Goal: Task Accomplishment & Management: Use online tool/utility

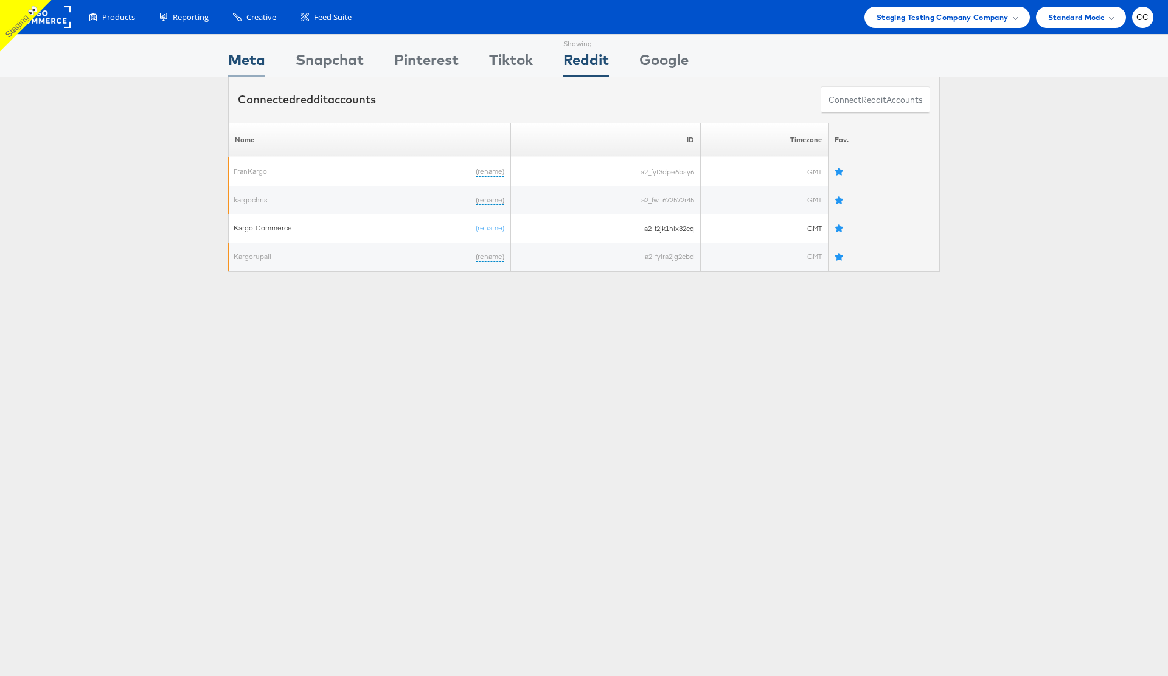
click at [248, 61] on div "Meta" at bounding box center [246, 62] width 37 height 27
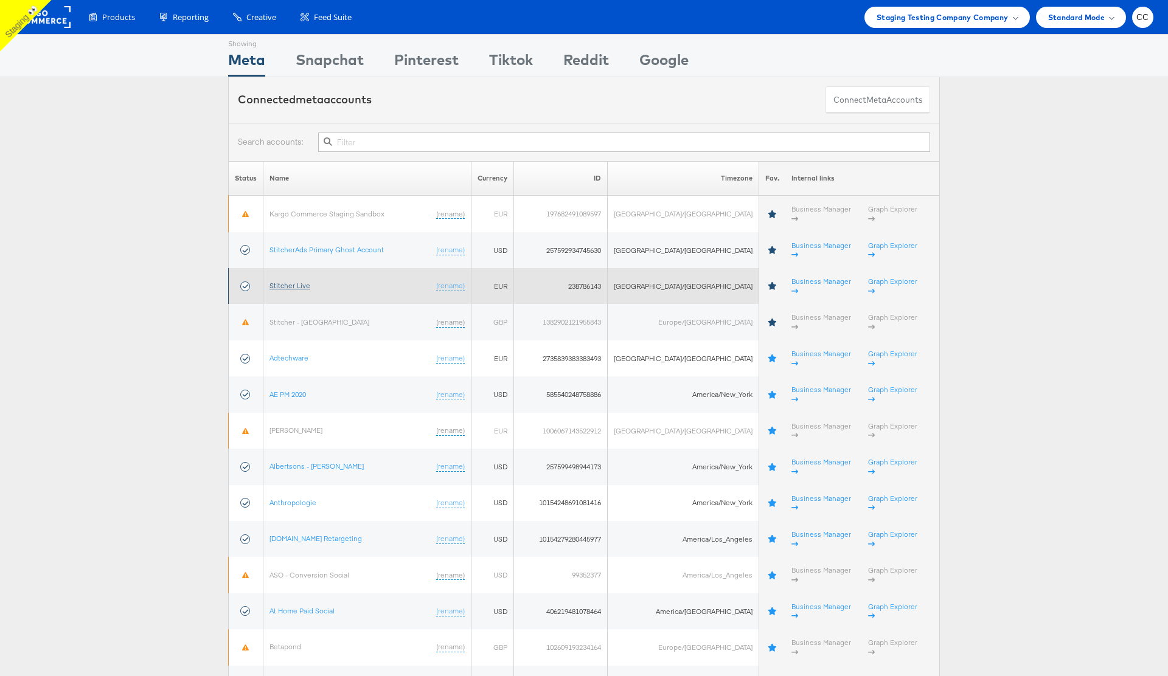
click at [300, 281] on link "Stitcher Live" at bounding box center [289, 285] width 41 height 9
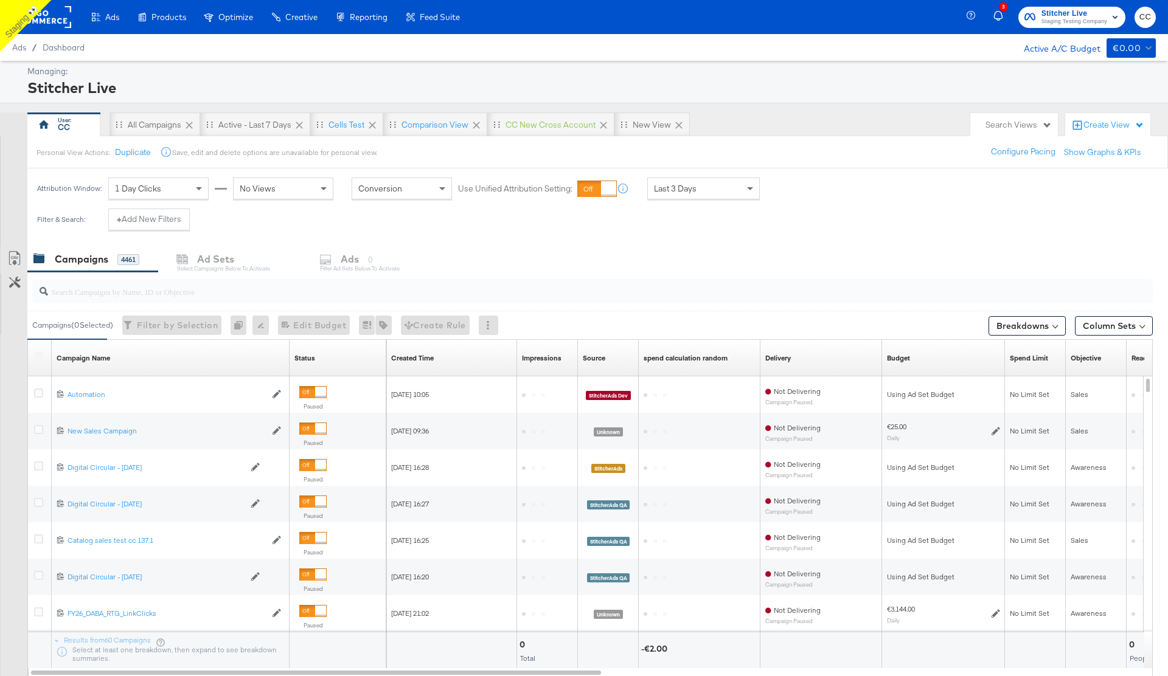
click at [127, 294] on input "search" at bounding box center [549, 287] width 1002 height 24
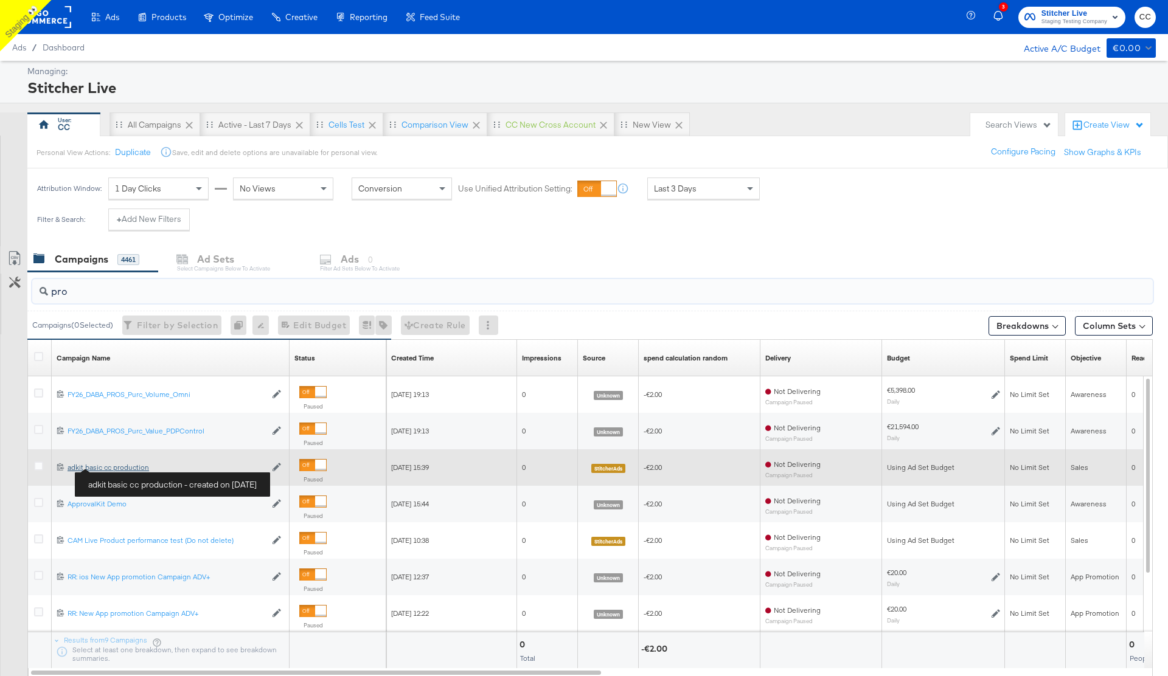
type input "pro"
click at [114, 467] on div "adkit basic cc production adkit basic cc production" at bounding box center [166, 468] width 198 height 10
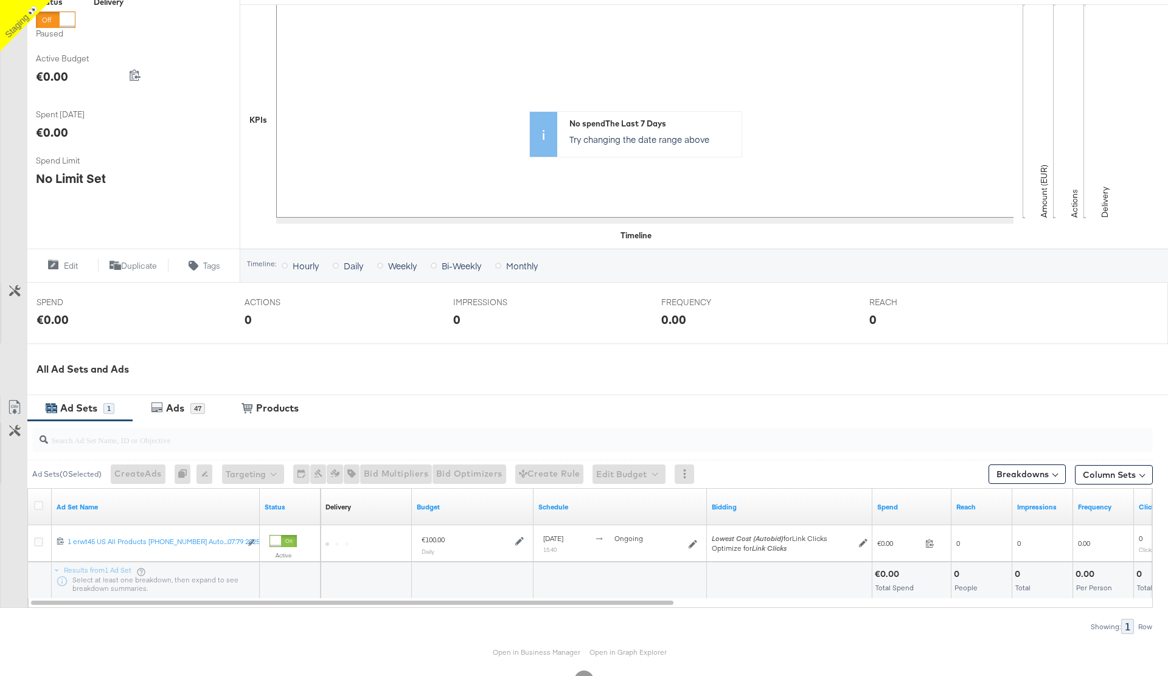
scroll to position [252, 0]
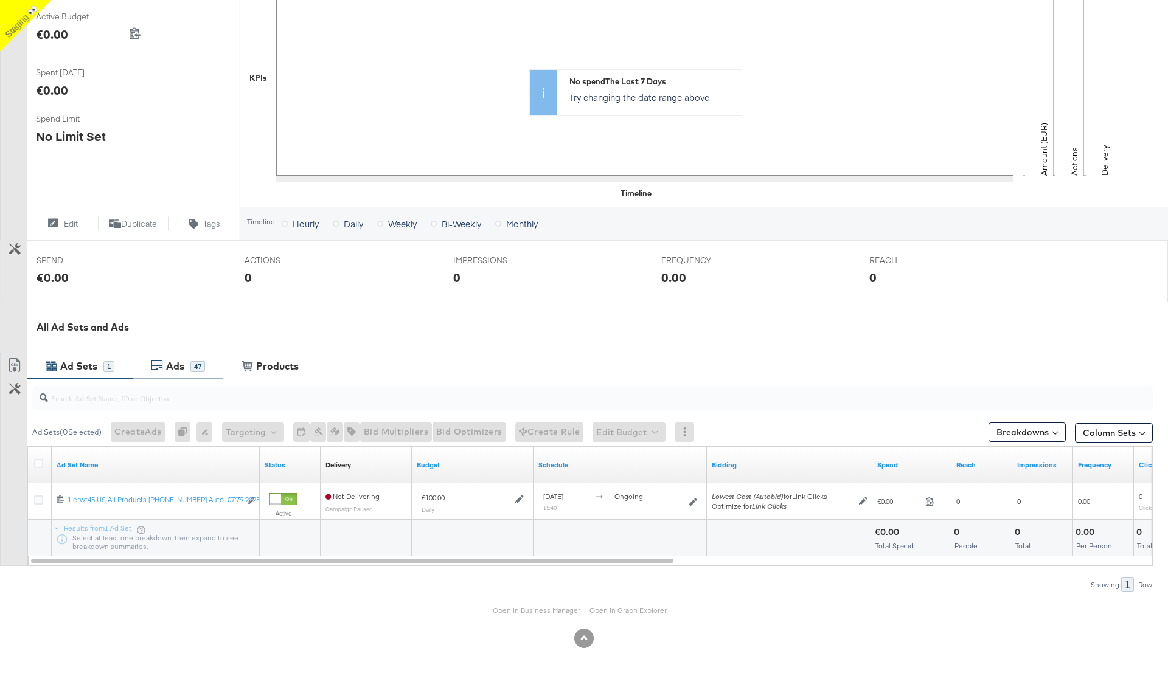
click at [184, 365] on div "Ads" at bounding box center [176, 366] width 27 height 14
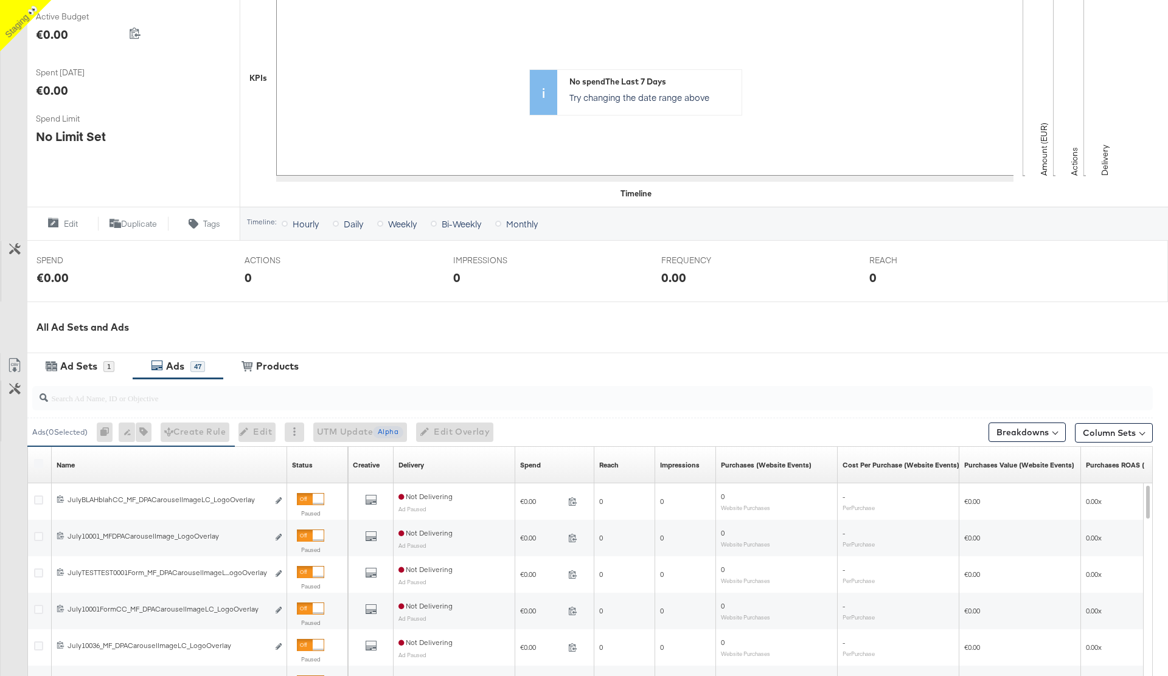
click at [36, 463] on icon at bounding box center [38, 463] width 9 height 9
click at [0, 0] on input "checkbox" at bounding box center [0, 0] width 0 height 0
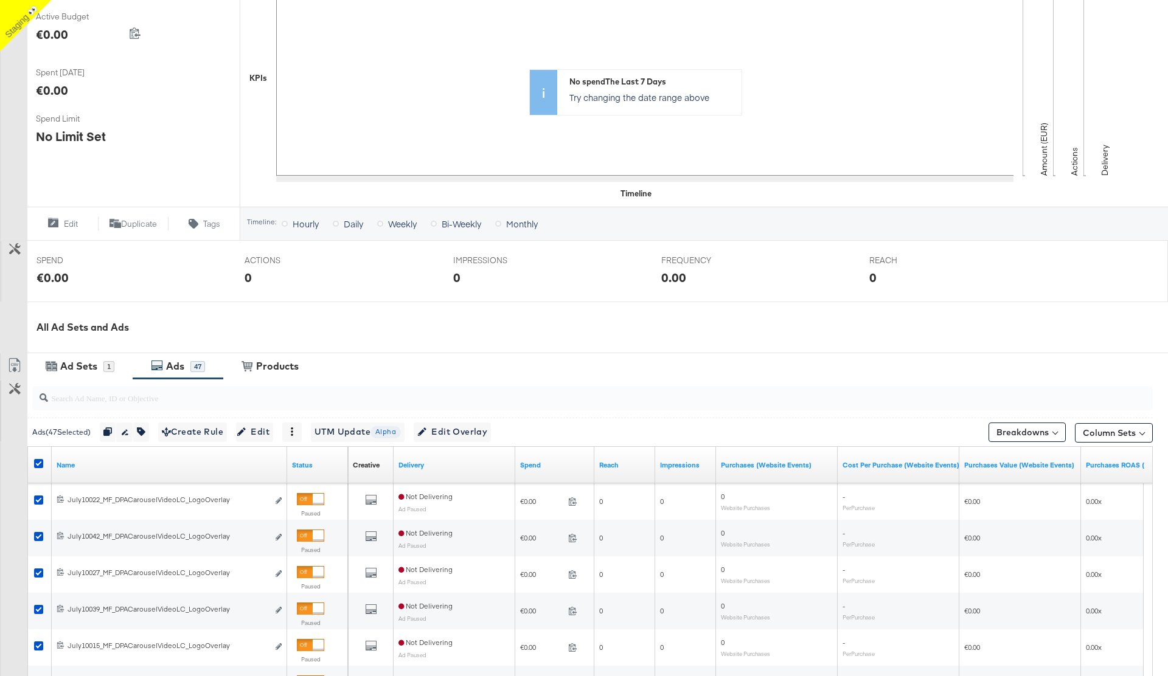
scroll to position [471, 0]
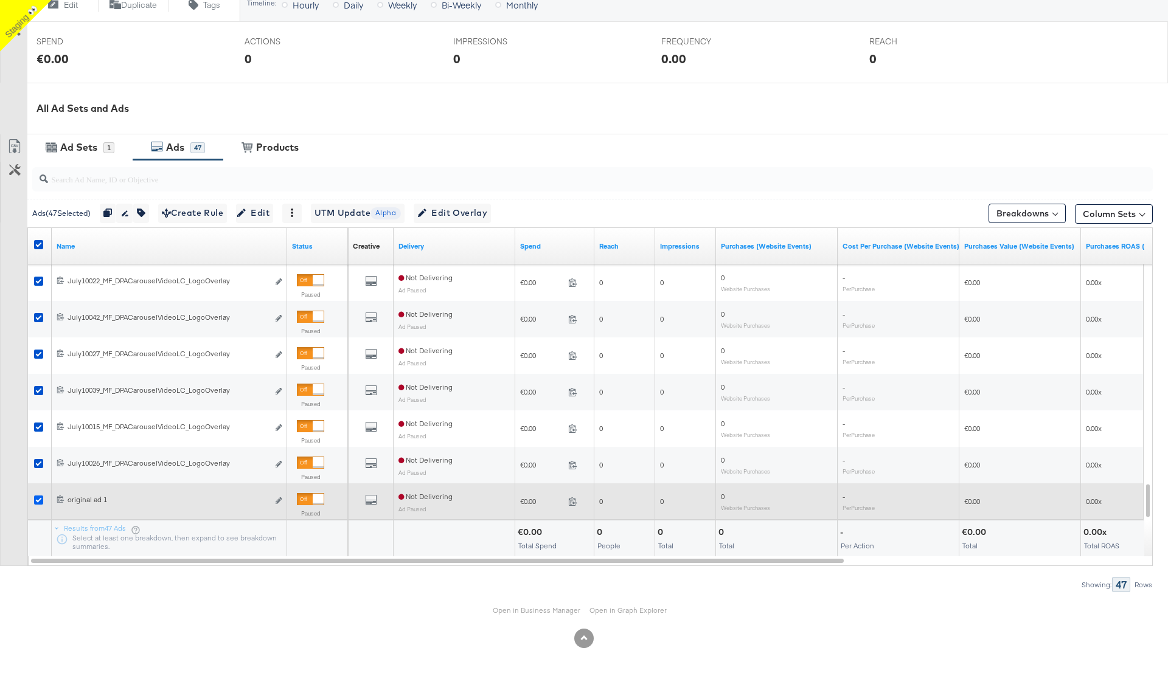
click at [38, 497] on icon at bounding box center [38, 500] width 9 height 9
click at [0, 0] on input "checkbox" at bounding box center [0, 0] width 0 height 0
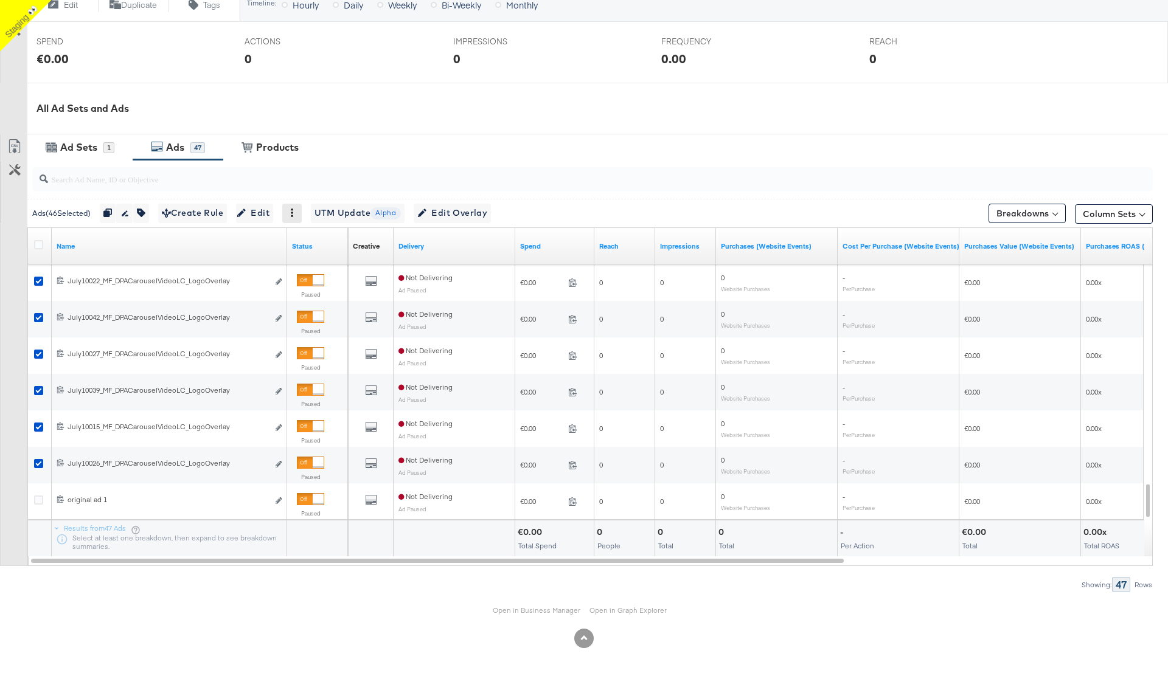
click at [302, 215] on div at bounding box center [291, 213] width 19 height 19
click at [295, 213] on icon at bounding box center [292, 213] width 9 height 9
click at [327, 269] on div "Delete" at bounding box center [334, 272] width 67 height 19
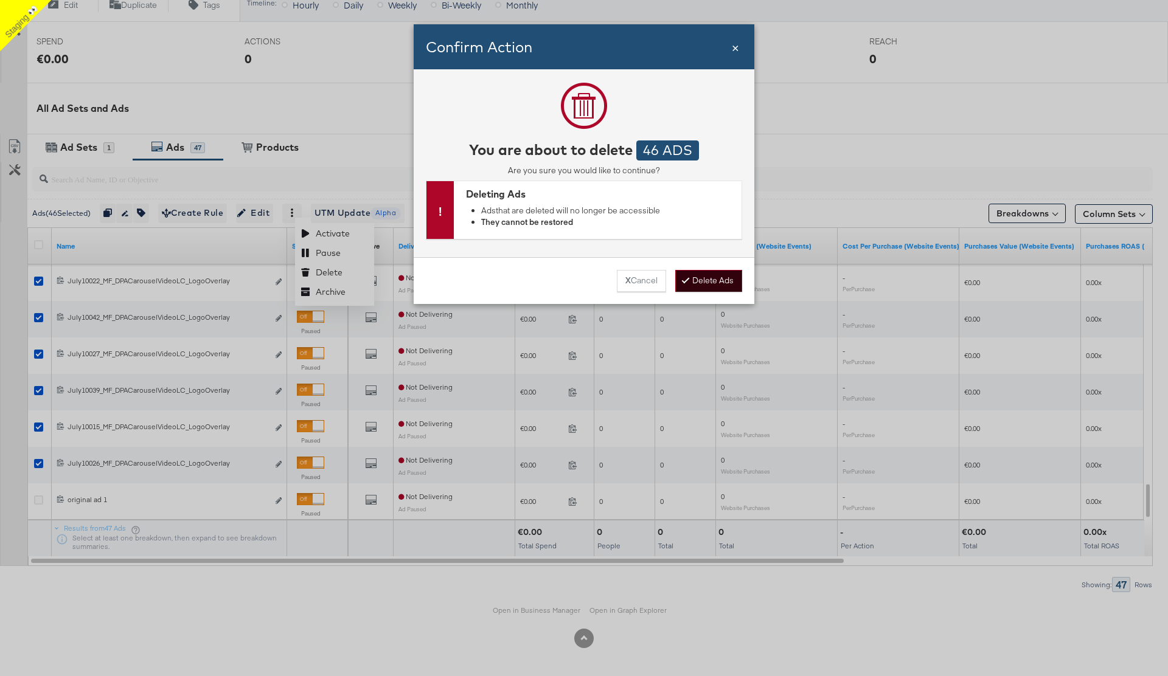
click at [708, 283] on button "Delete Ads" at bounding box center [708, 281] width 67 height 22
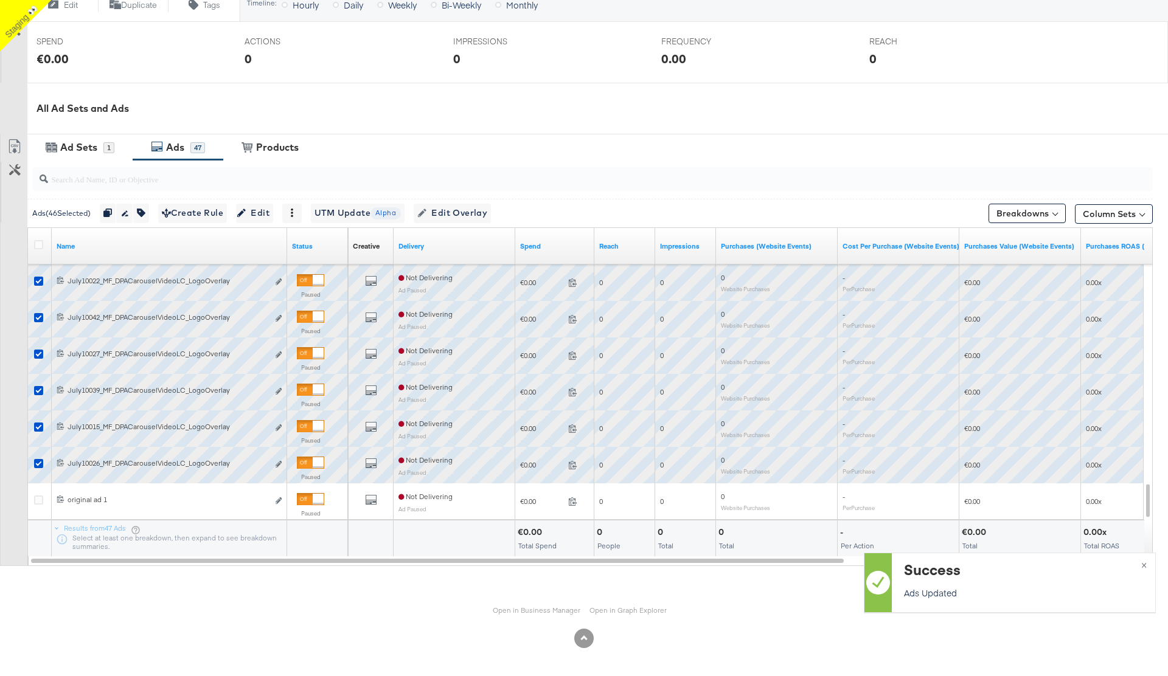
scroll to position [252, 0]
